Goal: Transaction & Acquisition: Purchase product/service

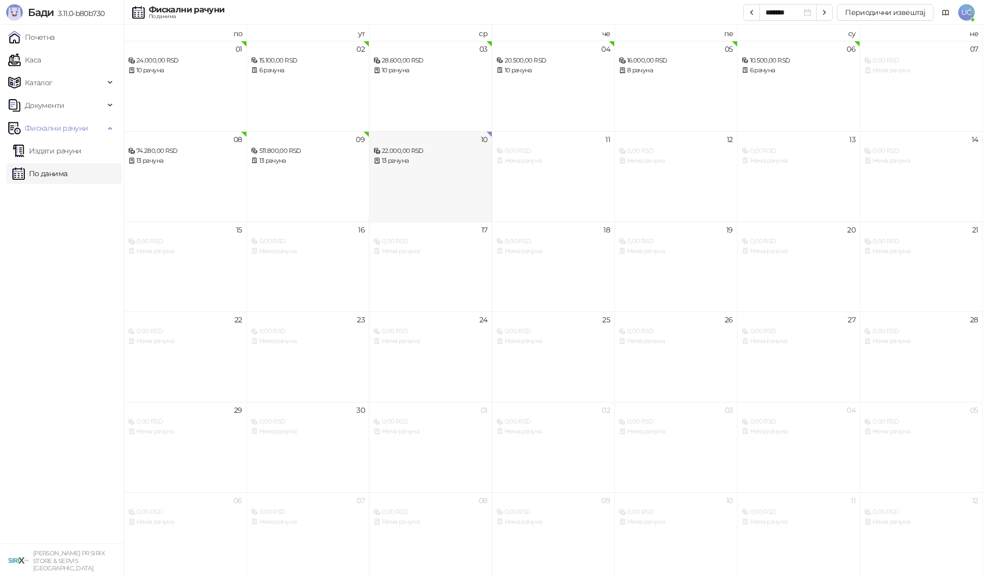
drag, startPoint x: 381, startPoint y: 202, endPoint x: 380, endPoint y: 197, distance: 5.4
click at [380, 197] on div "10 22.000,00 RSD 13 рачуна" at bounding box center [430, 176] width 123 height 90
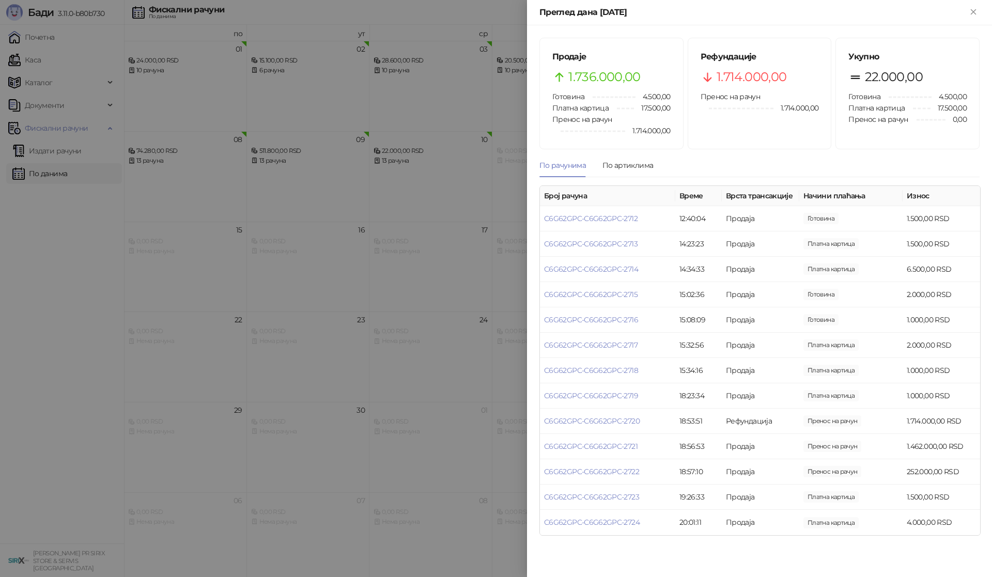
drag, startPoint x: 373, startPoint y: 259, endPoint x: 196, endPoint y: 519, distance: 314.7
click at [372, 260] on div at bounding box center [496, 288] width 992 height 577
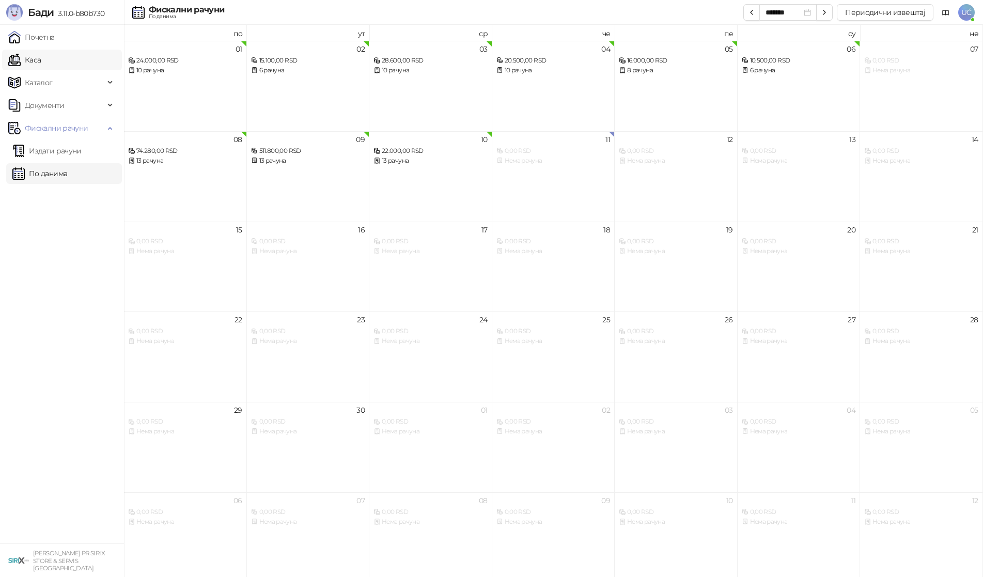
click at [41, 55] on link "Каса" at bounding box center [24, 60] width 33 height 21
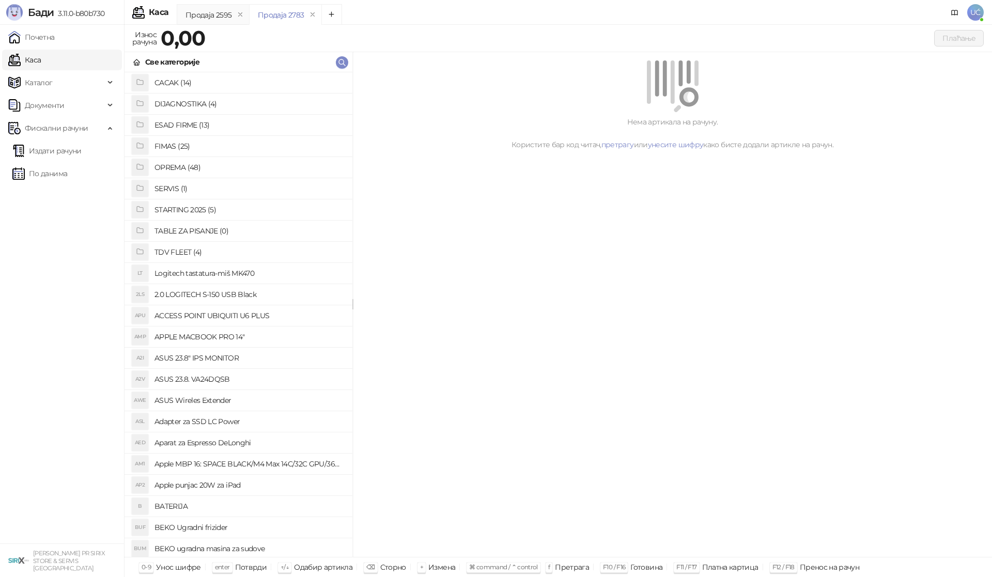
click at [207, 164] on h4 "OPREMA (48)" at bounding box center [249, 167] width 190 height 17
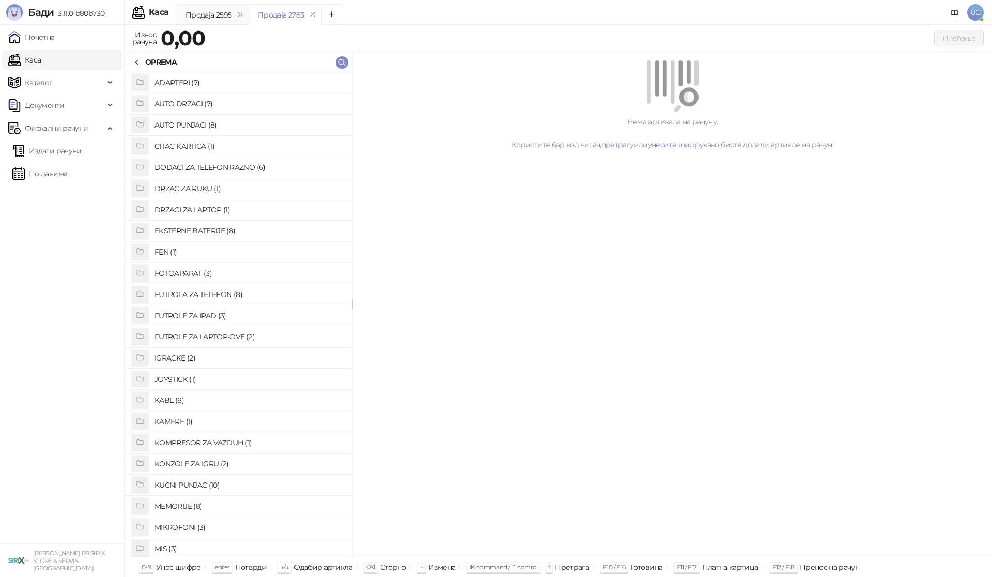
click at [203, 300] on h4 "FUTROLA ZA TELEFON (8)" at bounding box center [249, 294] width 190 height 17
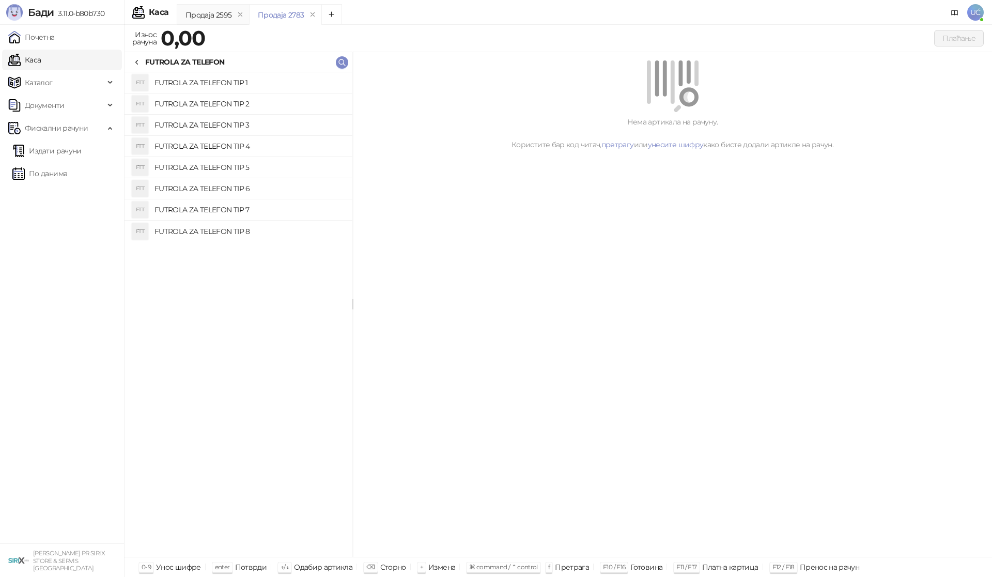
click at [226, 83] on h4 "FUTROLA ZA TELEFON TIP 1" at bounding box center [249, 82] width 190 height 17
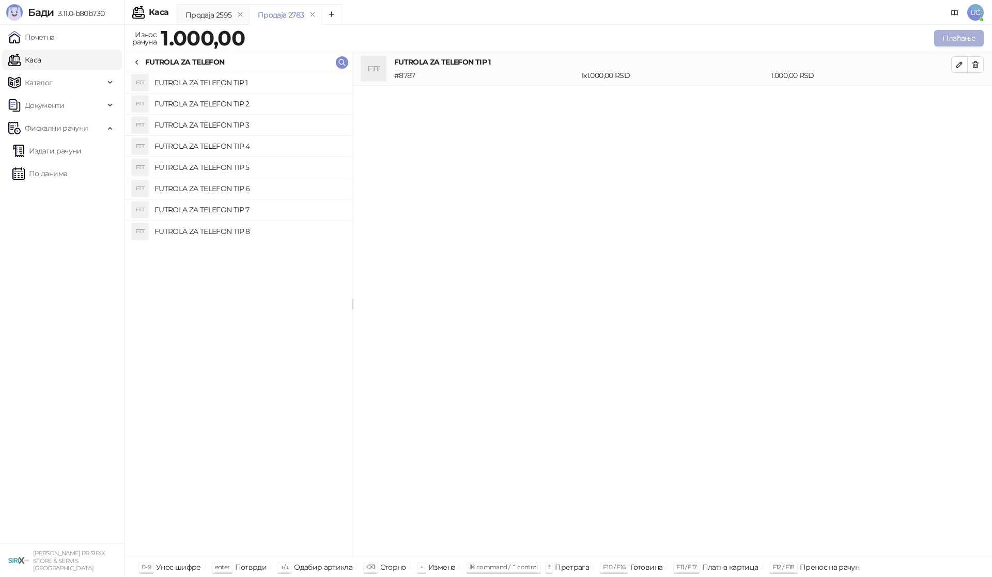
click at [967, 38] on button "Плаћање" at bounding box center [959, 38] width 50 height 17
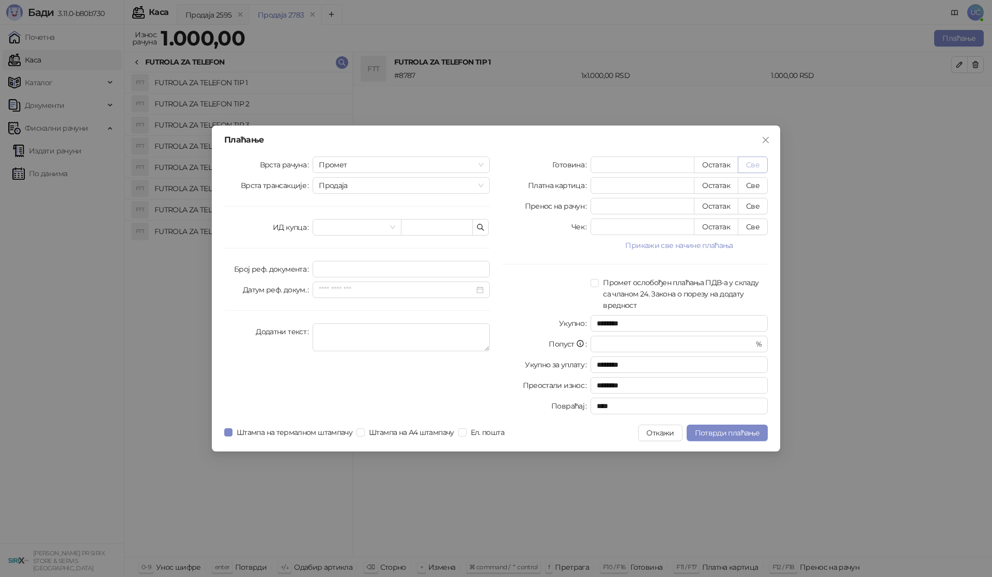
click at [758, 171] on button "Све" at bounding box center [753, 165] width 30 height 17
type input "****"
click at [736, 428] on span "Потврди плаћање" at bounding box center [727, 432] width 65 height 9
